Goal: Navigation & Orientation: Find specific page/section

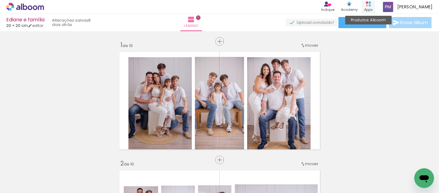
click at [371, 5] on icon at bounding box center [368, 4] width 5 height 5
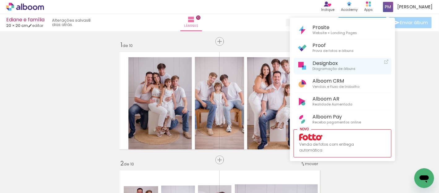
click at [328, 62] on span "Designbox" at bounding box center [334, 63] width 43 height 6
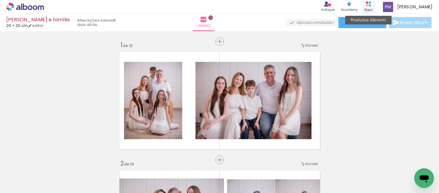
click at [371, 4] on icon at bounding box center [368, 4] width 5 height 5
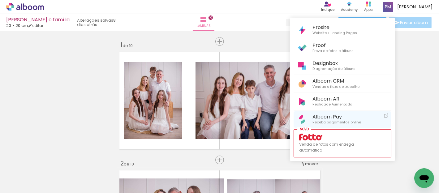
click at [334, 118] on span "Alboom Pay" at bounding box center [337, 117] width 49 height 6
